Goal: Information Seeking & Learning: Learn about a topic

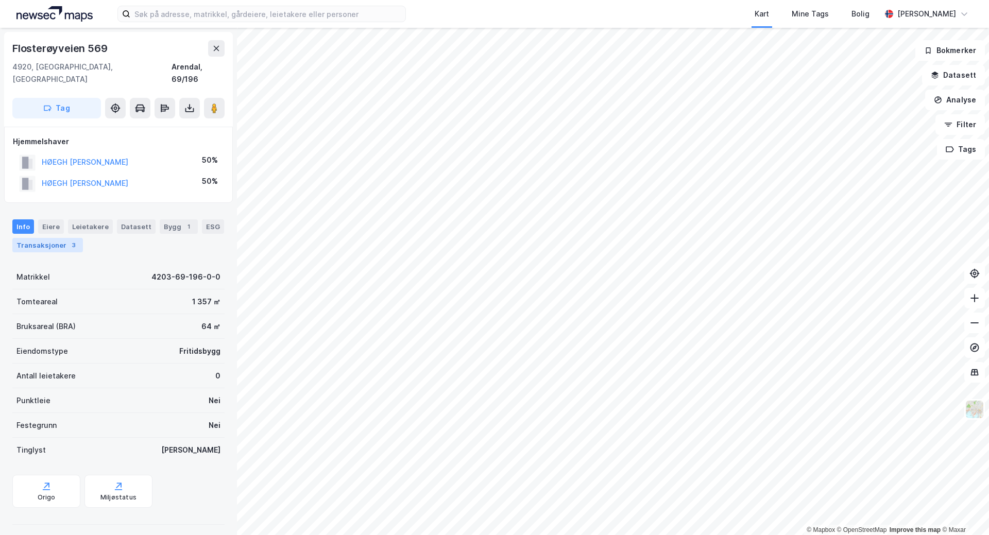
click at [48, 238] on div "Transaksjoner 3" at bounding box center [47, 245] width 71 height 14
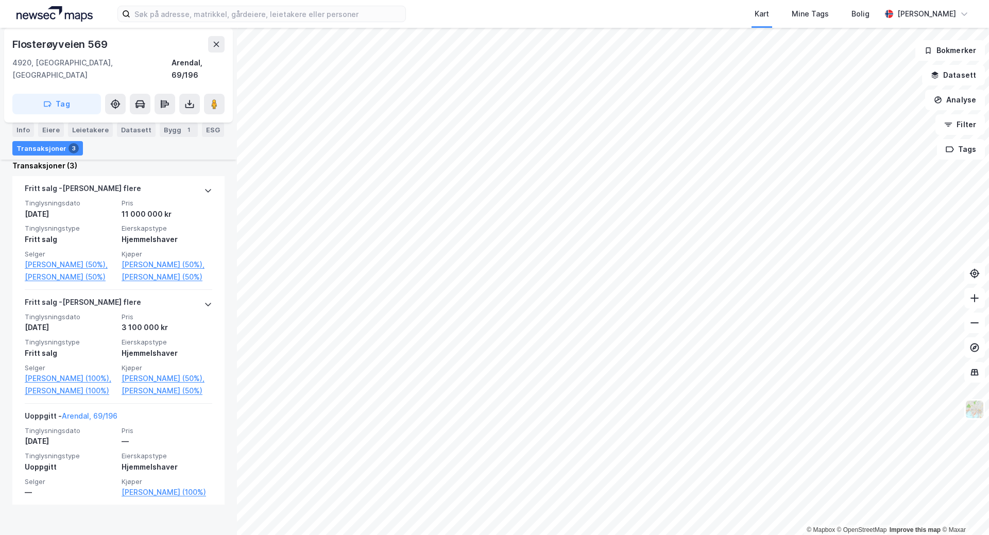
scroll to position [276, 0]
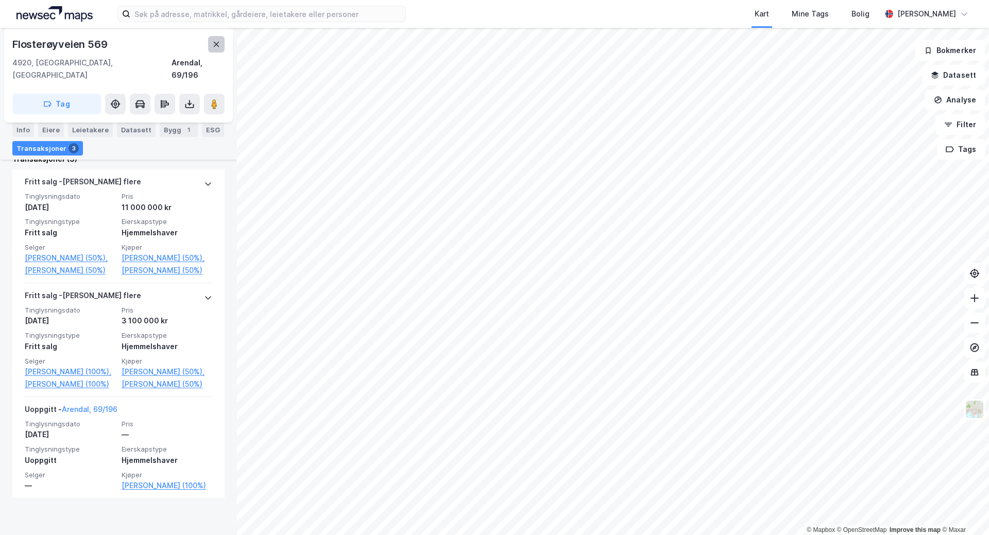
click at [216, 45] on icon at bounding box center [217, 44] width 6 height 5
